Goal: Task Accomplishment & Management: Manage account settings

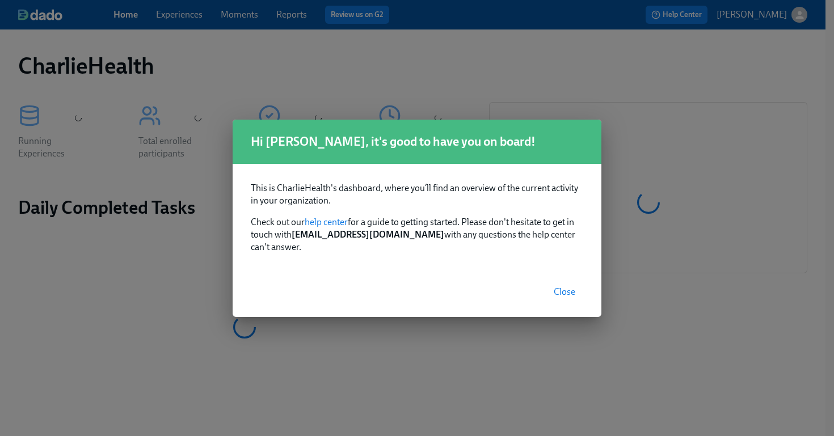
click at [564, 287] on span "Close" at bounding box center [565, 292] width 22 height 11
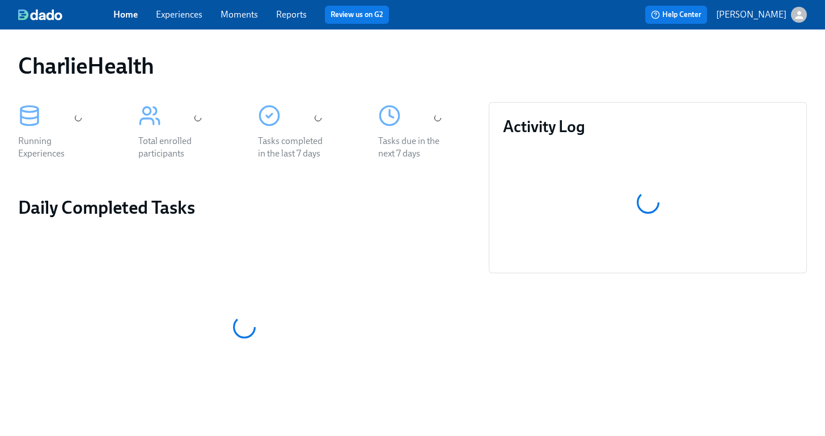
click at [186, 14] on link "Experiences" at bounding box center [179, 14] width 47 height 11
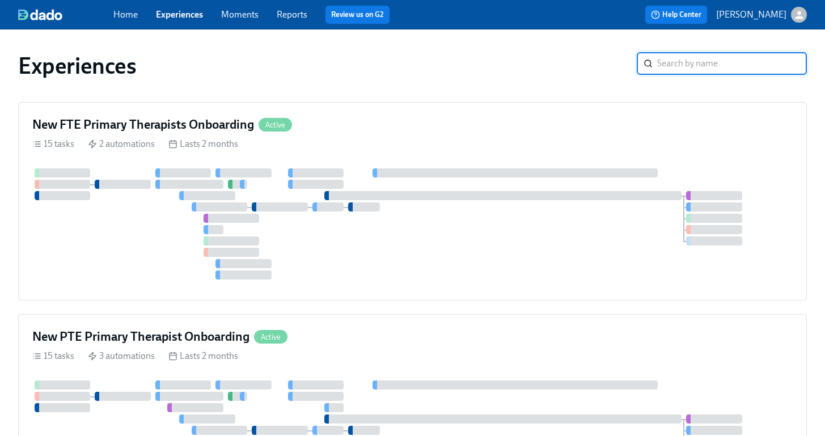
click at [678, 65] on input "search" at bounding box center [733, 63] width 150 height 23
type input "pre"
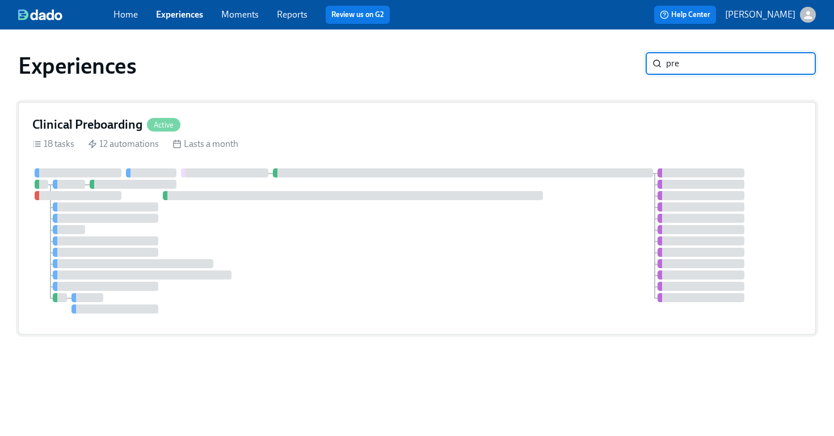
click at [476, 153] on div "Clinical Preboarding Active 18 tasks 12 automations Lasts a month" at bounding box center [417, 218] width 798 height 233
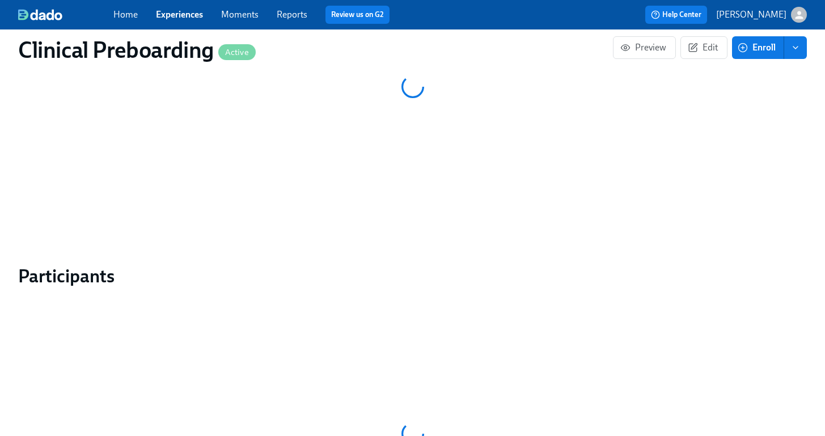
scroll to position [1017, 0]
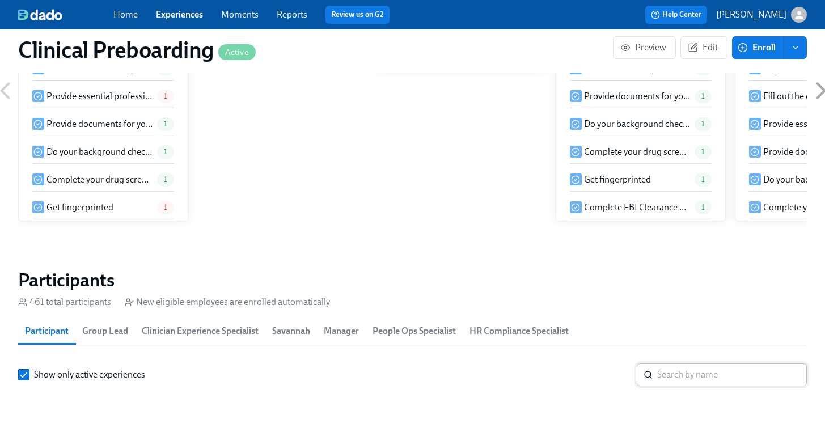
click at [708, 364] on input "search" at bounding box center [733, 375] width 150 height 23
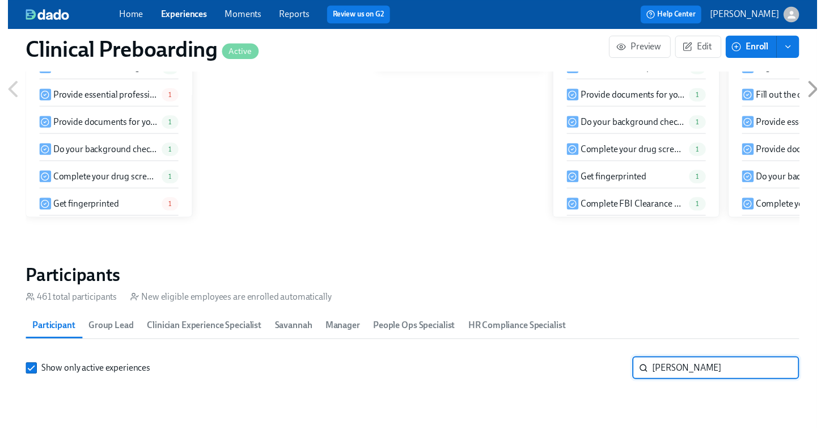
scroll to position [1096, 0]
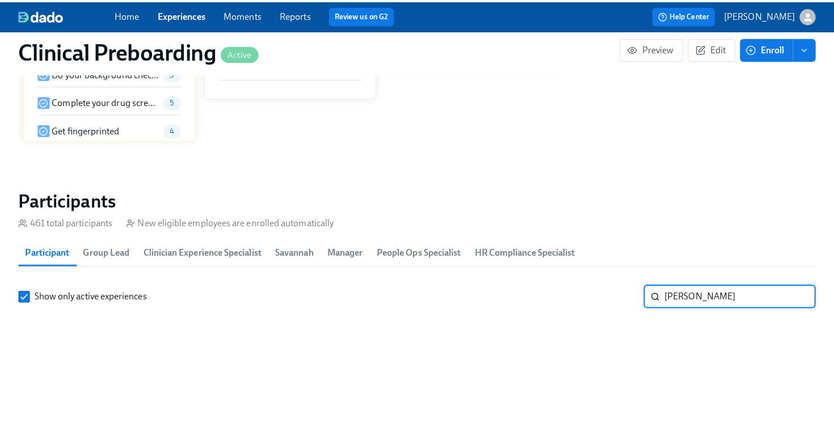
scroll to position [1188, 0]
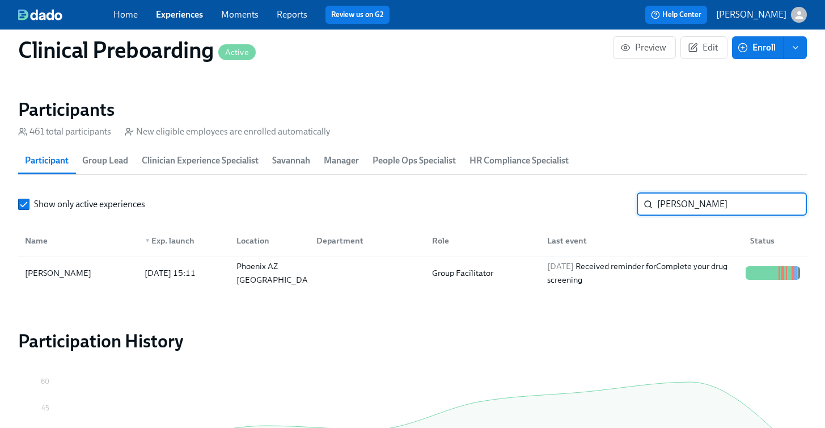
type input "amya o"
click at [90, 256] on div "Name ▼ Exp. launch Location Department Role Last event Status" at bounding box center [412, 238] width 789 height 37
click at [90, 269] on div "[PERSON_NAME]" at bounding box center [77, 273] width 115 height 23
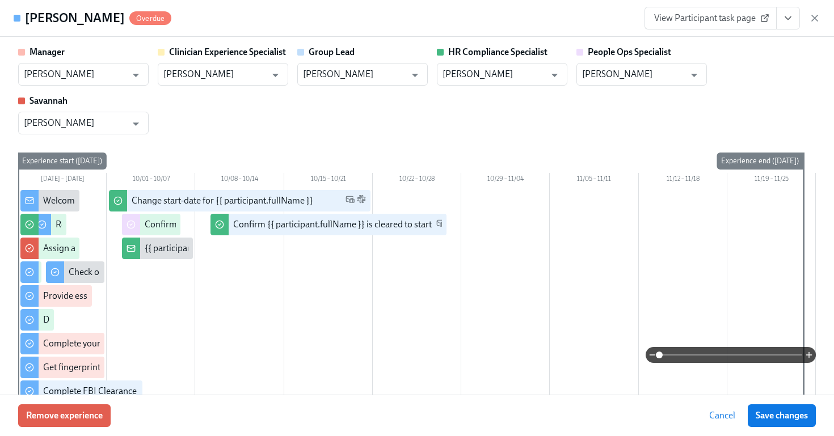
click at [782, 20] on icon "View task page" at bounding box center [787, 17] width 11 height 11
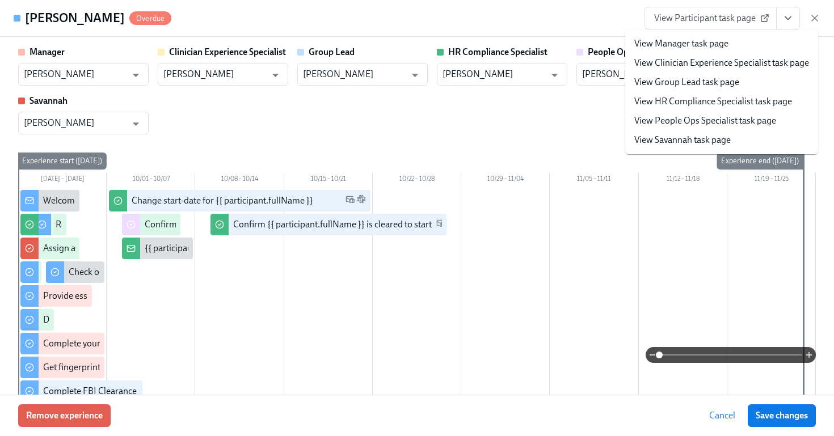
click at [755, 104] on link "View HR Compliance Specialist task page" at bounding box center [713, 101] width 158 height 12
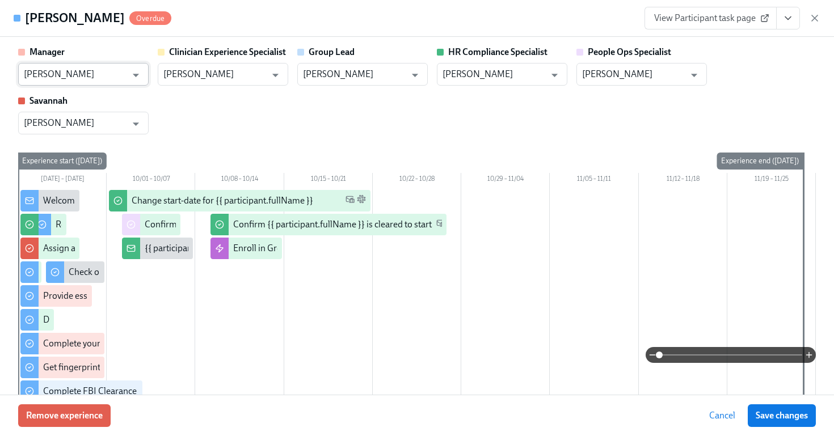
scroll to position [0, 13902]
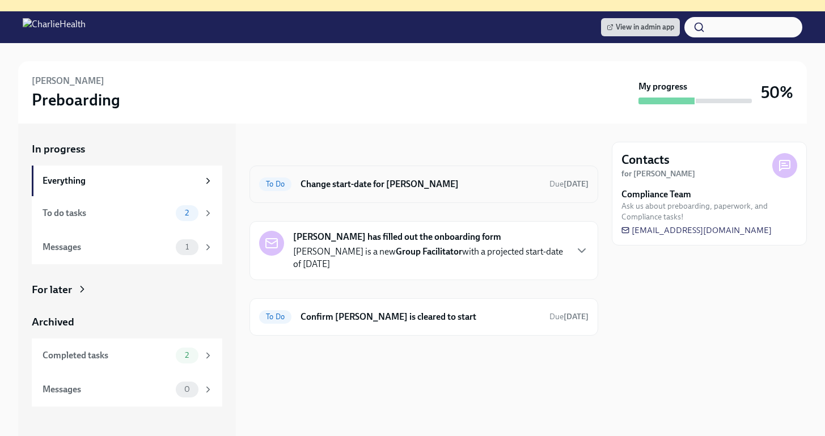
scroll to position [128, 0]
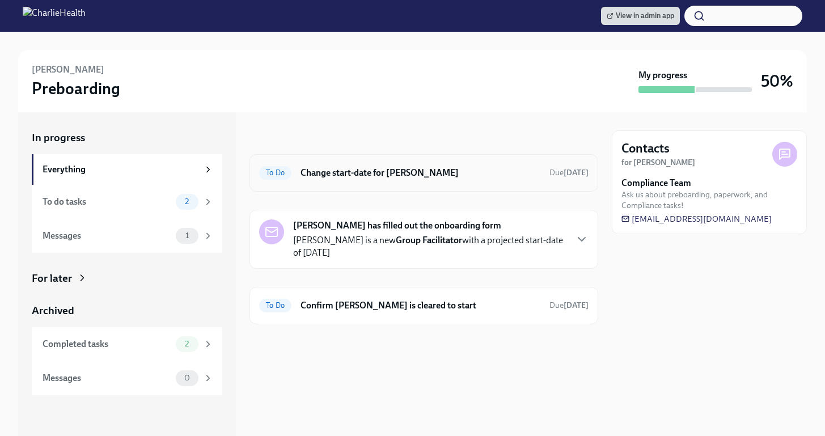
click at [439, 173] on h6 "Change start-date for [PERSON_NAME]" at bounding box center [421, 173] width 240 height 12
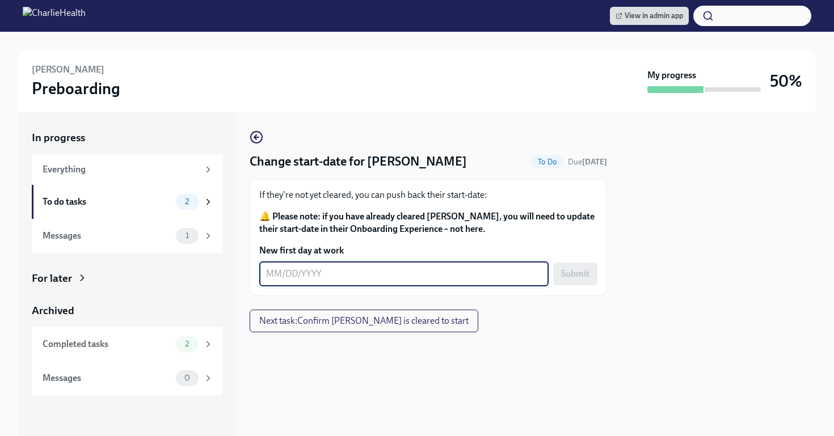
click at [353, 280] on textarea "New first day at work" at bounding box center [404, 274] width 276 height 14
type textarea "[DATE]"
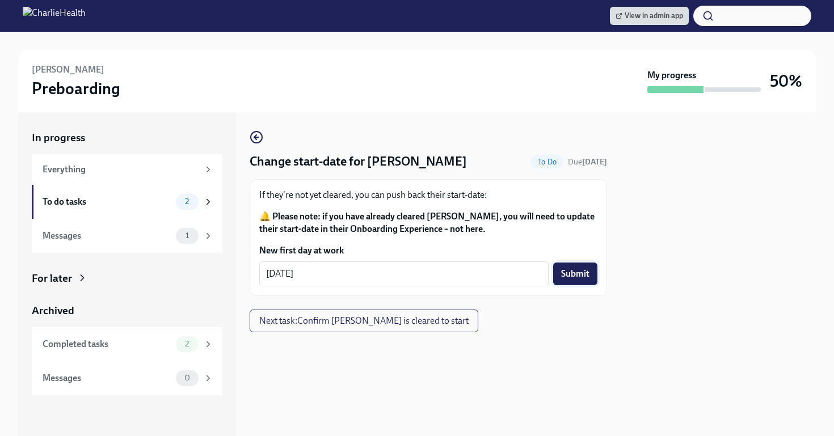
click at [577, 276] on span "Submit" at bounding box center [575, 273] width 28 height 11
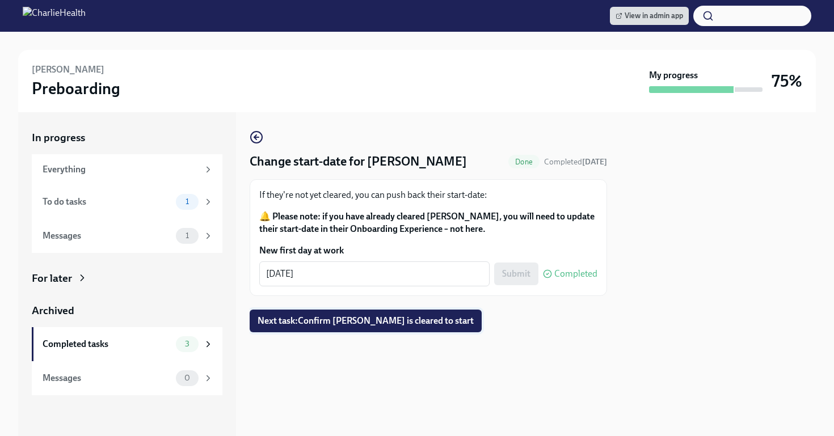
click at [423, 326] on span "Next task : Confirm [PERSON_NAME] is cleared to start" at bounding box center [366, 320] width 216 height 11
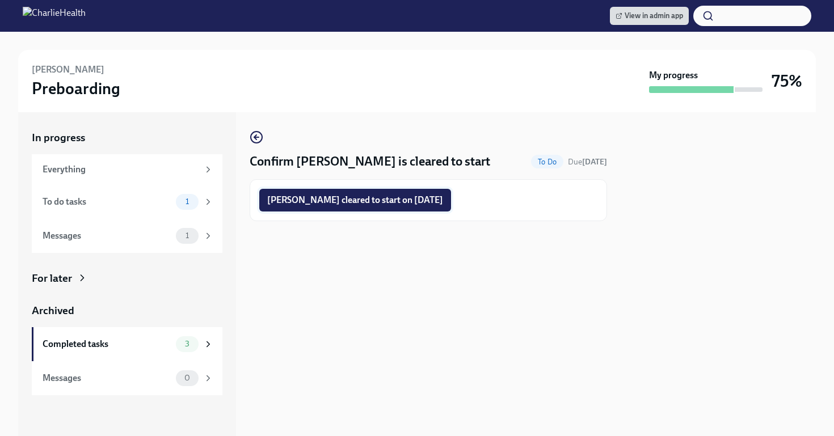
click at [403, 198] on span "[PERSON_NAME] cleared to start on [DATE]" at bounding box center [355, 200] width 176 height 11
